Goal: Task Accomplishment & Management: Complete application form

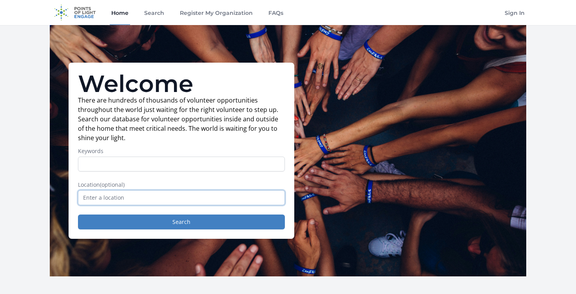
click at [131, 203] on input "text" at bounding box center [181, 198] width 207 height 15
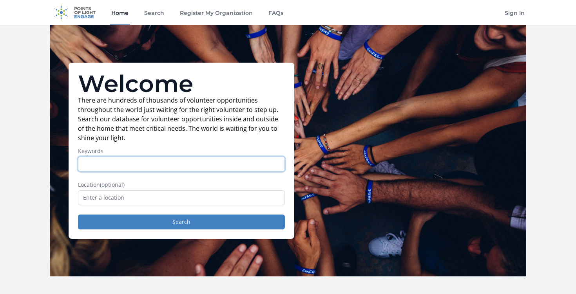
click at [124, 162] on input "Keywords" at bounding box center [181, 164] width 207 height 15
type input "marine"
click at [78, 215] on button "Search" at bounding box center [181, 222] width 207 height 15
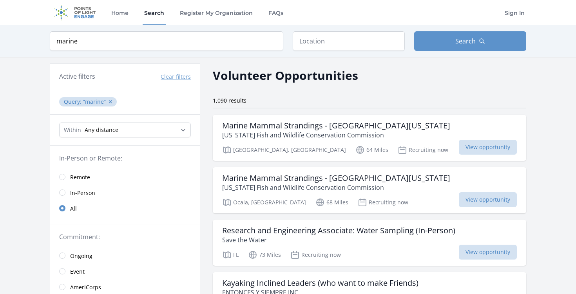
scroll to position [22, 0]
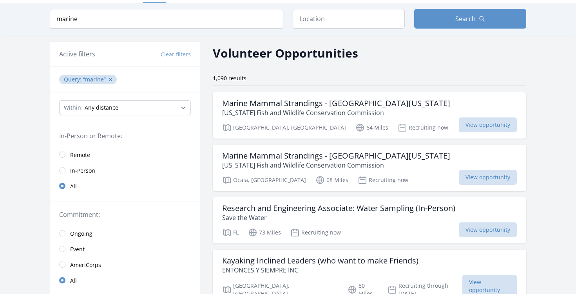
click at [77, 153] on span "Remote" at bounding box center [80, 155] width 20 height 8
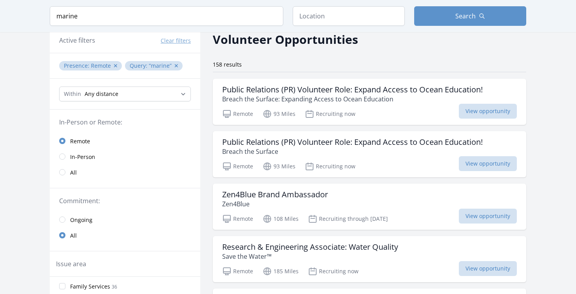
scroll to position [45, 0]
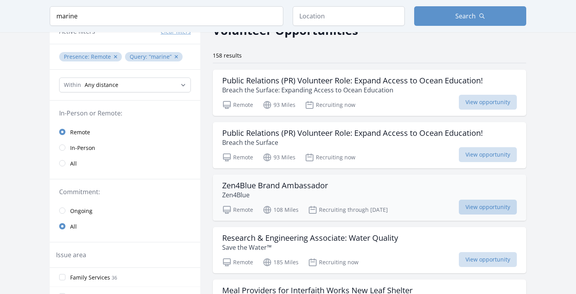
click at [479, 211] on span "View opportunity" at bounding box center [488, 207] width 58 height 15
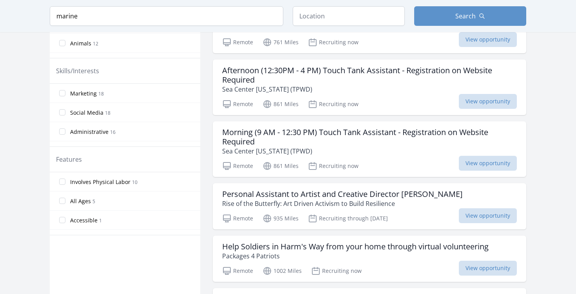
scroll to position [0, 0]
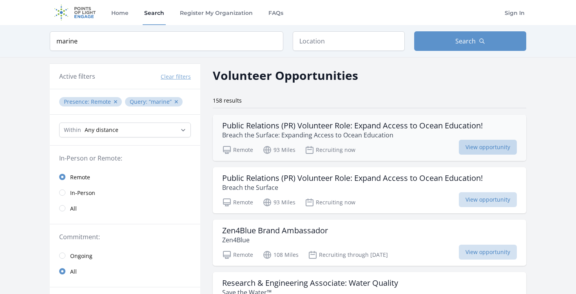
click at [482, 145] on span "View opportunity" at bounding box center [488, 147] width 58 height 15
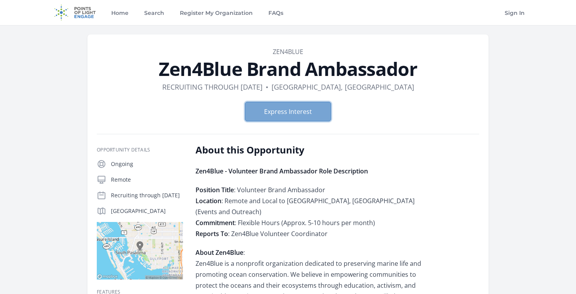
click at [303, 108] on button "Express Interest" at bounding box center [288, 112] width 86 height 20
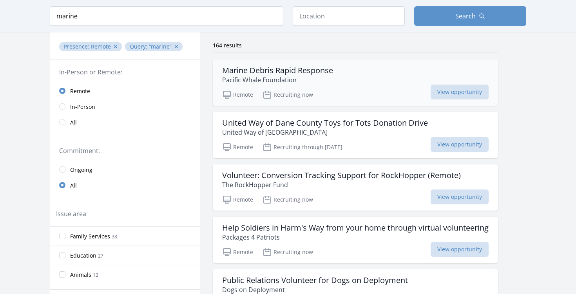
scroll to position [53, 0]
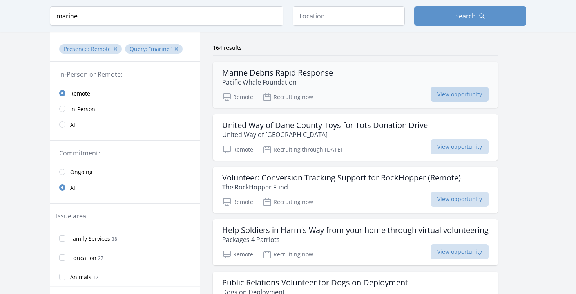
click at [464, 91] on span "View opportunity" at bounding box center [460, 94] width 58 height 15
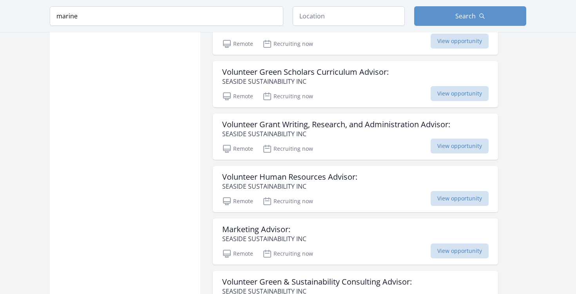
scroll to position [842, 0]
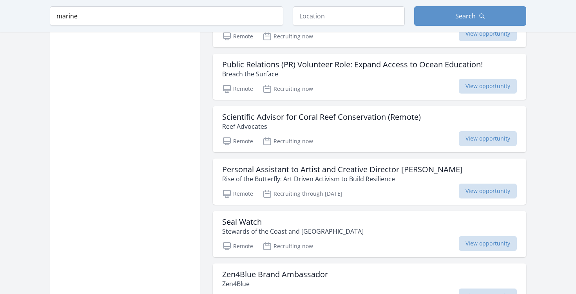
scroll to position [1710, 0]
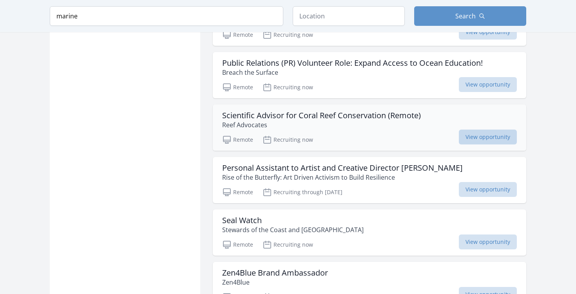
click at [474, 137] on span "View opportunity" at bounding box center [488, 137] width 58 height 15
